Goal: Task Accomplishment & Management: Manage account settings

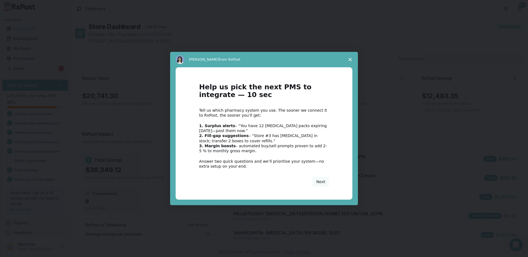
click at [352, 59] on span "Close survey" at bounding box center [349, 59] width 15 height 15
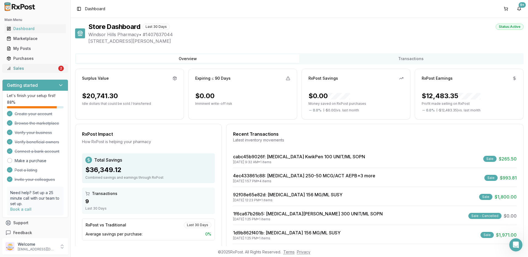
click at [38, 68] on div "Sales" at bounding box center [32, 69] width 51 height 6
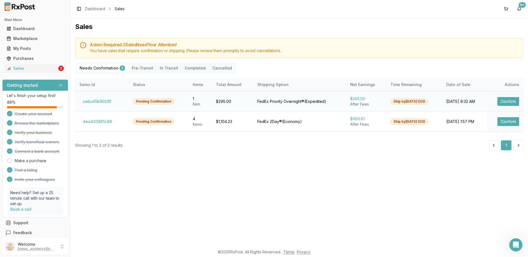
click at [473, 100] on div "[DATE] 9:32 AM" at bounding box center [464, 102] width 36 height 6
click at [150, 97] on td "Pending Confirmation" at bounding box center [158, 101] width 60 height 20
click at [507, 104] on button "Confirm" at bounding box center [508, 101] width 22 height 9
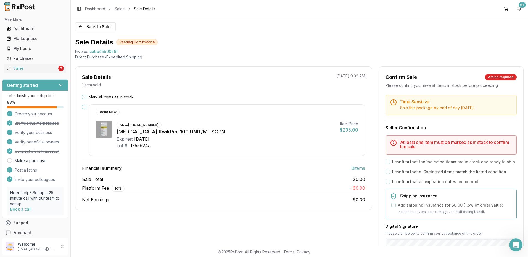
click at [84, 97] on button "Mark all items as in stock" at bounding box center [84, 97] width 4 height 4
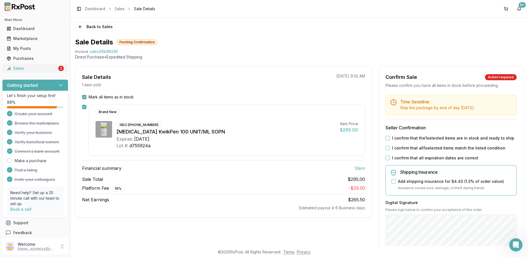
click at [32, 71] on div "Sales" at bounding box center [32, 69] width 51 height 6
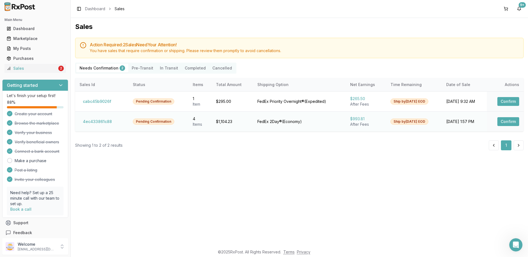
click at [175, 126] on td "Pending Confirmation" at bounding box center [158, 122] width 60 height 20
click at [386, 122] on td "Ship by Wed, Oct 8 EOD" at bounding box center [414, 122] width 56 height 20
drag, startPoint x: 481, startPoint y: 122, endPoint x: 477, endPoint y: 123, distance: 4.2
click at [480, 122] on div "[DATE] 1:57 PM" at bounding box center [464, 122] width 36 height 6
click at [505, 122] on button "Confirm" at bounding box center [508, 121] width 22 height 9
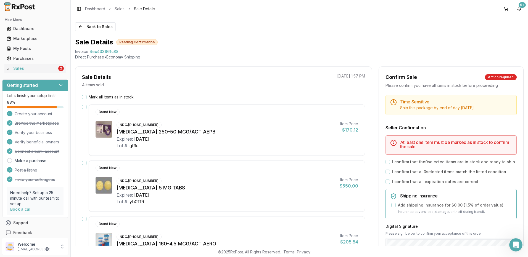
scroll to position [55, 0]
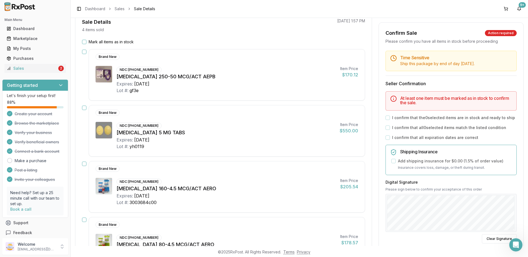
click at [85, 50] on button "button" at bounding box center [84, 52] width 4 height 4
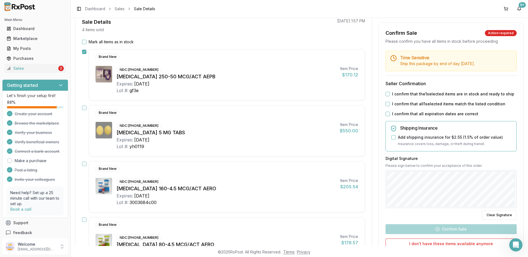
click at [84, 160] on div "Mark all items as in stock Brand New NDC: 00173-0696-00 Advair Diskus 250-50 MC…" at bounding box center [223, 181] width 296 height 285
click at [84, 162] on button "button" at bounding box center [84, 164] width 4 height 4
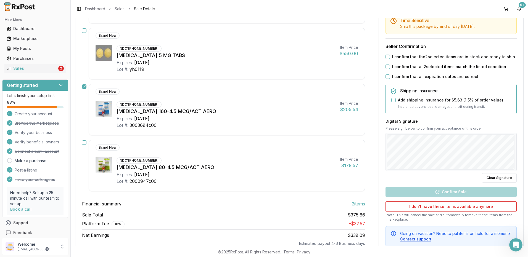
scroll to position [138, 0]
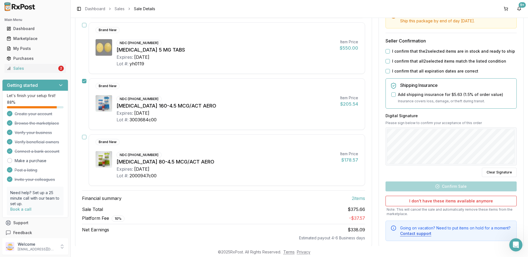
click at [84, 137] on button "button" at bounding box center [84, 137] width 4 height 4
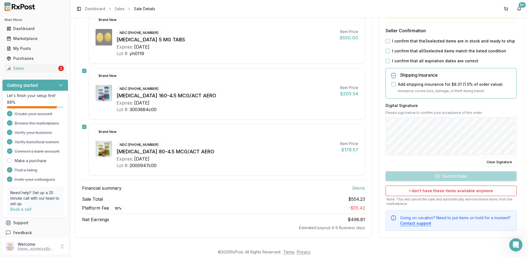
scroll to position [149, 0]
click at [41, 67] on div "Sales" at bounding box center [32, 69] width 51 height 6
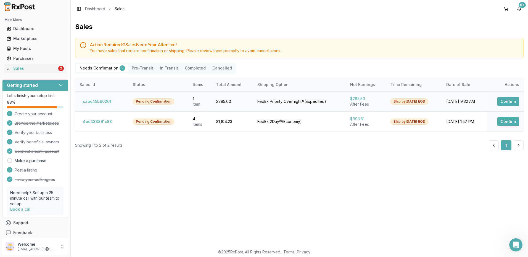
click at [91, 102] on button "cabc45b9026f" at bounding box center [97, 101] width 35 height 9
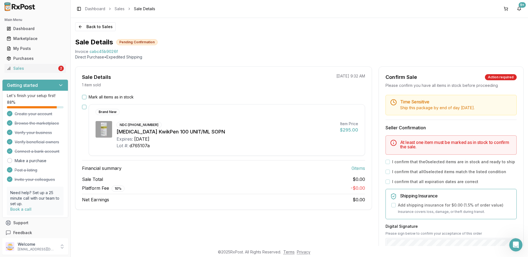
click at [86, 95] on button "Mark all items as in stock" at bounding box center [84, 97] width 4 height 4
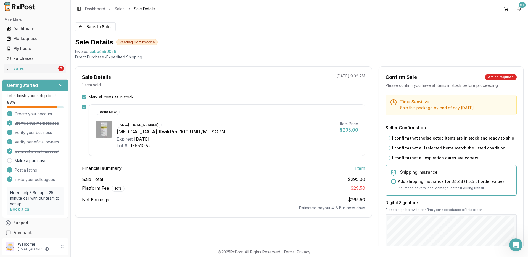
click at [386, 137] on button "I confirm that the 1 selected items are in stock and ready to ship" at bounding box center [388, 138] width 4 height 4
click at [386, 149] on button "I confirm that all 1 selected items match the listed condition" at bounding box center [388, 148] width 4 height 4
click at [386, 158] on button "I confirm that all expiration dates are correct" at bounding box center [388, 158] width 4 height 4
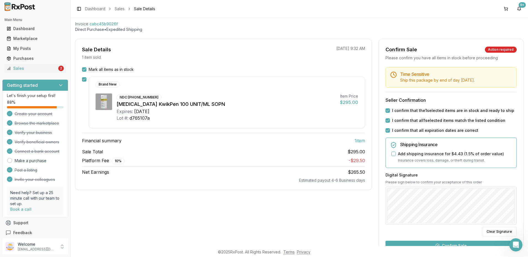
scroll to position [98, 0]
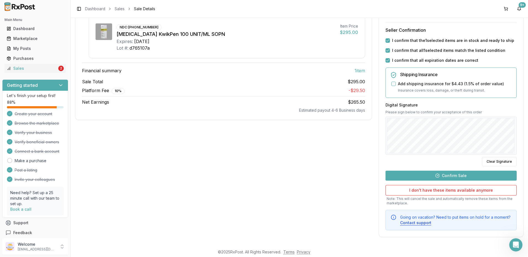
click at [457, 174] on button "Confirm Sale" at bounding box center [451, 176] width 131 height 10
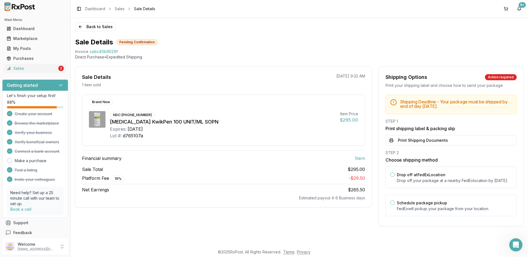
scroll to position [0, 0]
click at [415, 142] on button "Print Shipping Documents" at bounding box center [451, 140] width 131 height 10
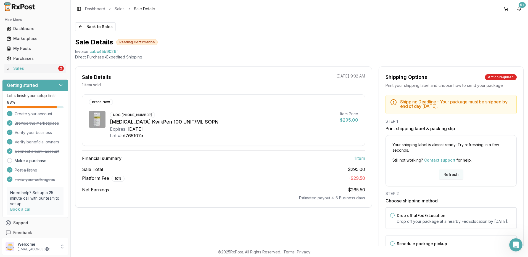
click at [455, 175] on button "Refresh" at bounding box center [451, 175] width 25 height 10
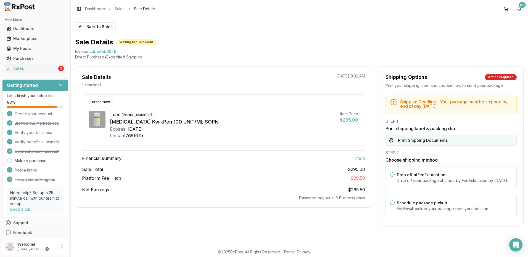
click at [419, 139] on button "Print Shipping Documents" at bounding box center [451, 140] width 131 height 10
click at [17, 66] on div "Sales" at bounding box center [32, 69] width 51 height 6
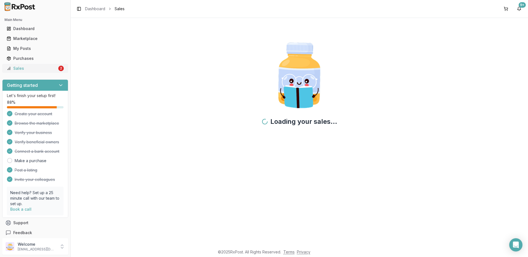
click at [17, 66] on div "Sales" at bounding box center [32, 69] width 51 height 6
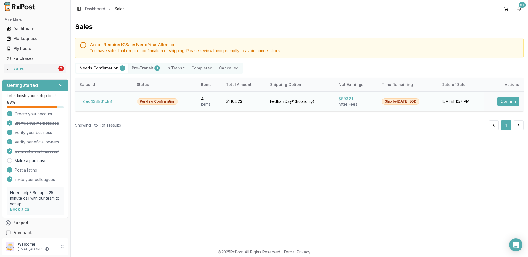
click at [109, 102] on button "4ec433861c88" at bounding box center [98, 101] width 36 height 9
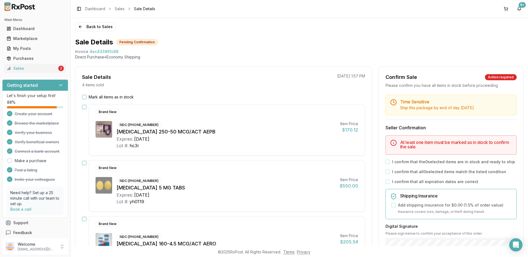
click at [86, 108] on button "button" at bounding box center [84, 107] width 4 height 4
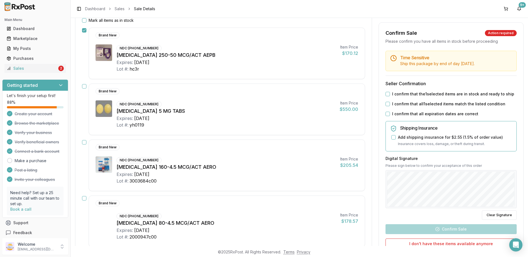
scroll to position [83, 0]
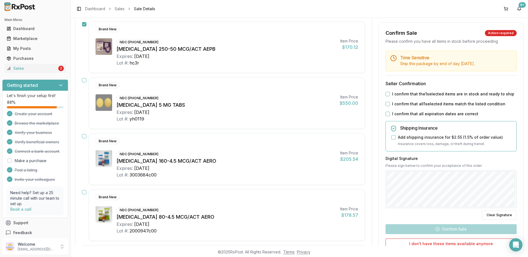
click at [83, 138] on button "button" at bounding box center [84, 136] width 4 height 4
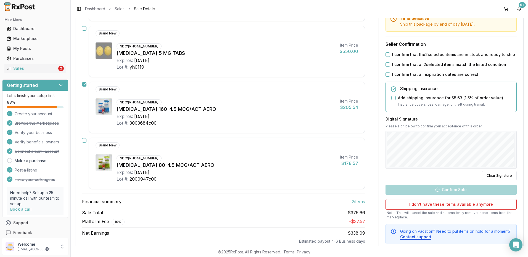
scroll to position [138, 0]
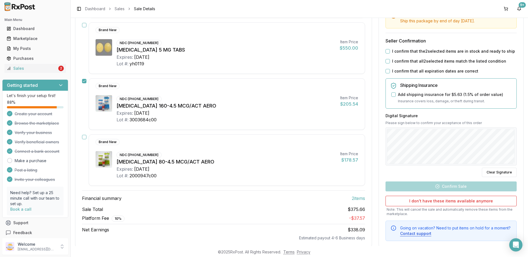
click at [85, 137] on button "button" at bounding box center [84, 137] width 4 height 4
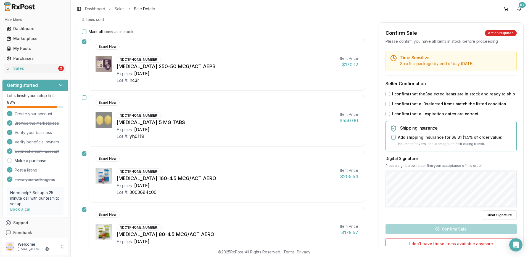
scroll to position [66, 0]
click at [386, 95] on button "I confirm that the 3 selected items are in stock and ready to ship" at bounding box center [388, 94] width 4 height 4
click at [386, 105] on button "I confirm that all 3 selected items match the listed condition" at bounding box center [388, 104] width 4 height 4
click at [386, 115] on button "I confirm that all expiration dates are correct" at bounding box center [388, 114] width 4 height 4
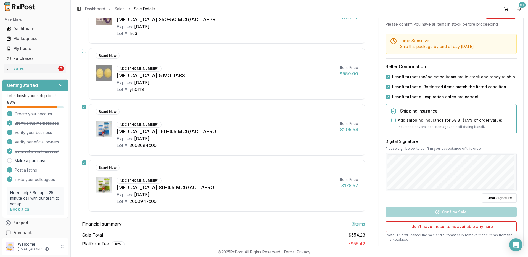
scroll to position [121, 0]
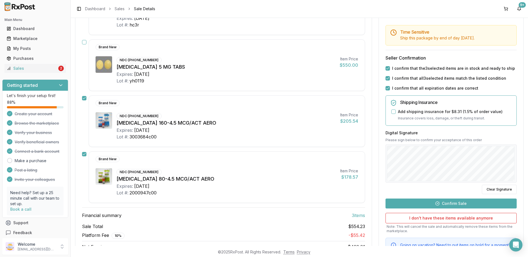
click at [460, 203] on button "Confirm Sale" at bounding box center [451, 204] width 131 height 10
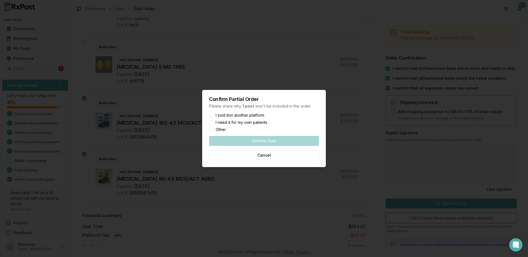
click at [242, 123] on label "I need it for my own patients" at bounding box center [242, 123] width 52 height 4
click at [214, 123] on button "I need it for my own patients" at bounding box center [211, 122] width 4 height 4
click at [263, 139] on button "Confirm Sale" at bounding box center [264, 141] width 110 height 10
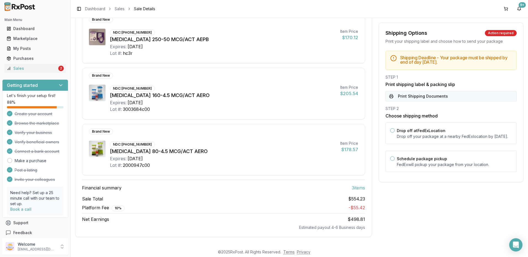
click at [405, 96] on button "Print Shipping Documents" at bounding box center [451, 96] width 131 height 10
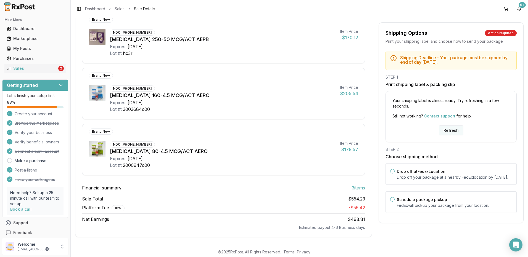
click at [446, 129] on button "Refresh" at bounding box center [451, 131] width 25 height 10
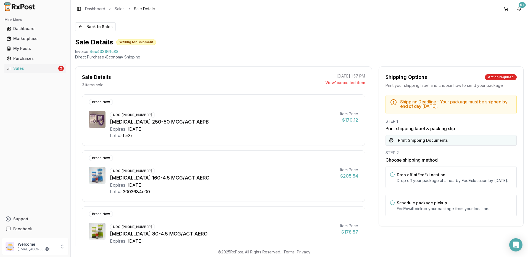
click at [431, 142] on button "Print Shipping Documents" at bounding box center [451, 140] width 131 height 10
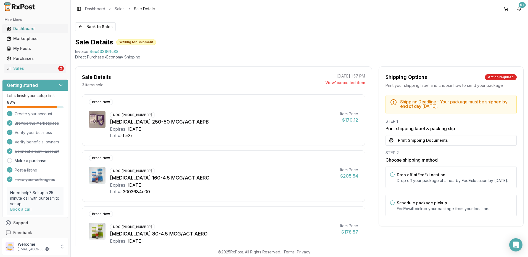
click at [21, 29] on div "Dashboard" at bounding box center [35, 29] width 57 height 6
